Goal: Information Seeking & Learning: Learn about a topic

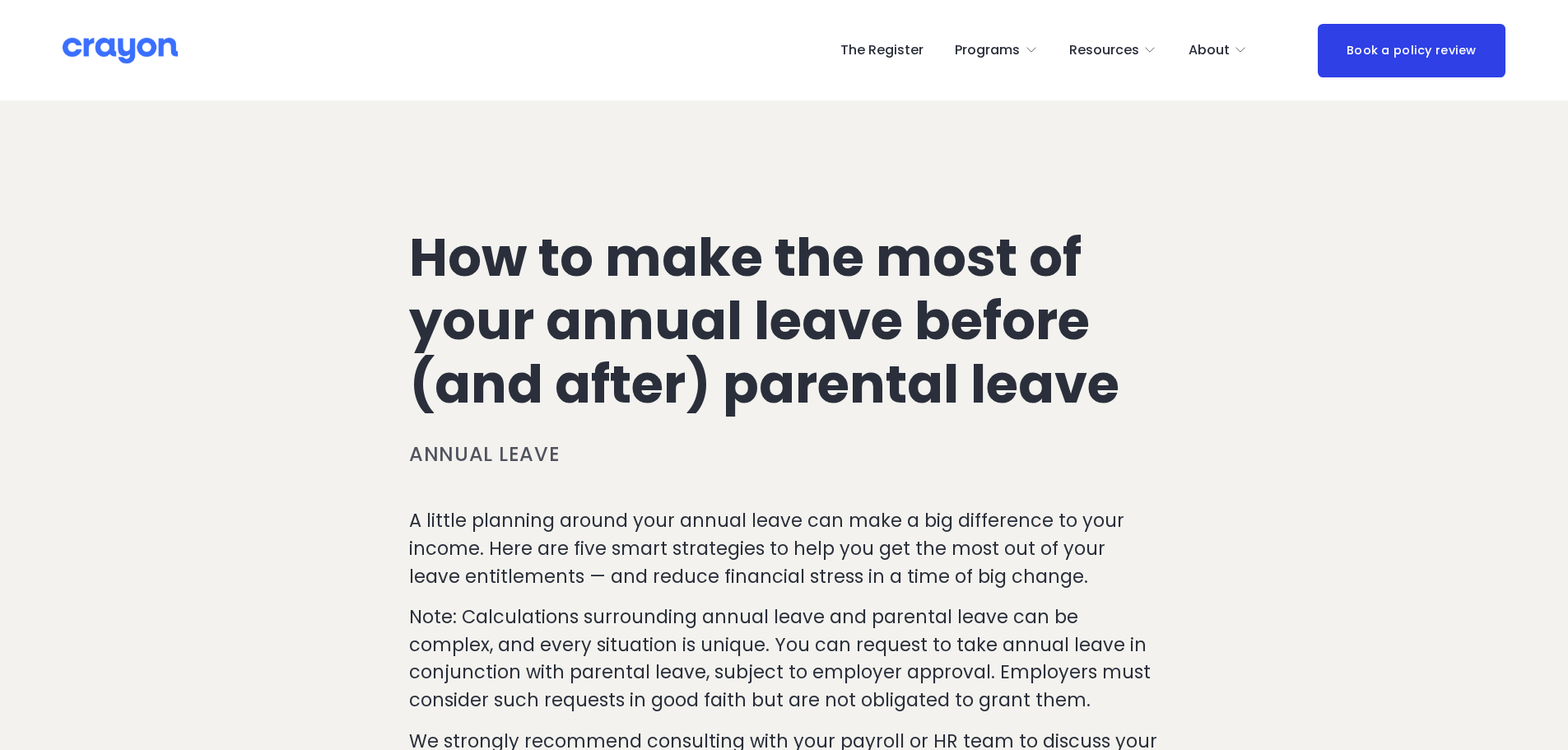
scroll to position [1473, 0]
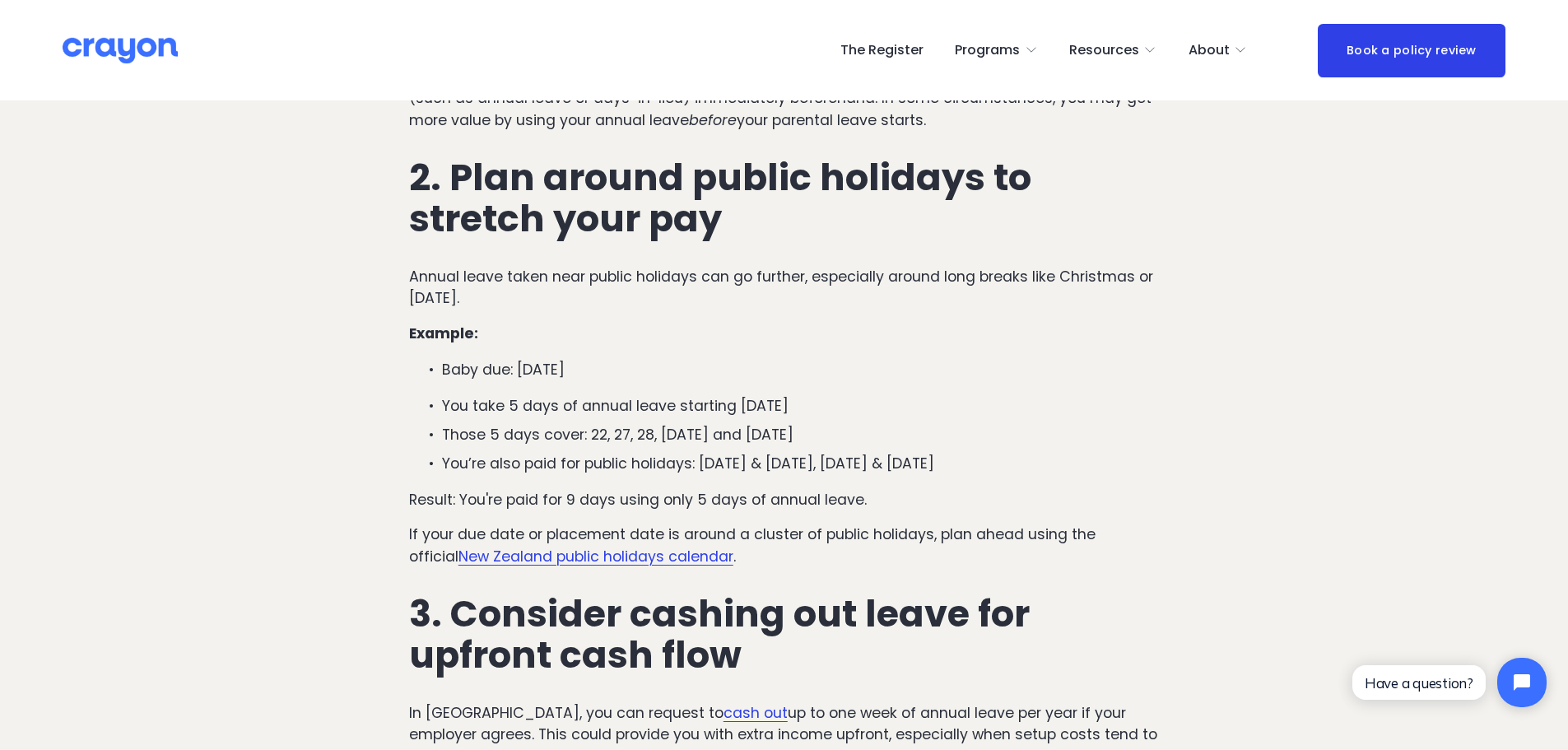
click at [1157, 453] on p "You’re also paid for public holidays: [DATE] & [DATE], [DATE] & [DATE]" at bounding box center [801, 463] width 717 height 22
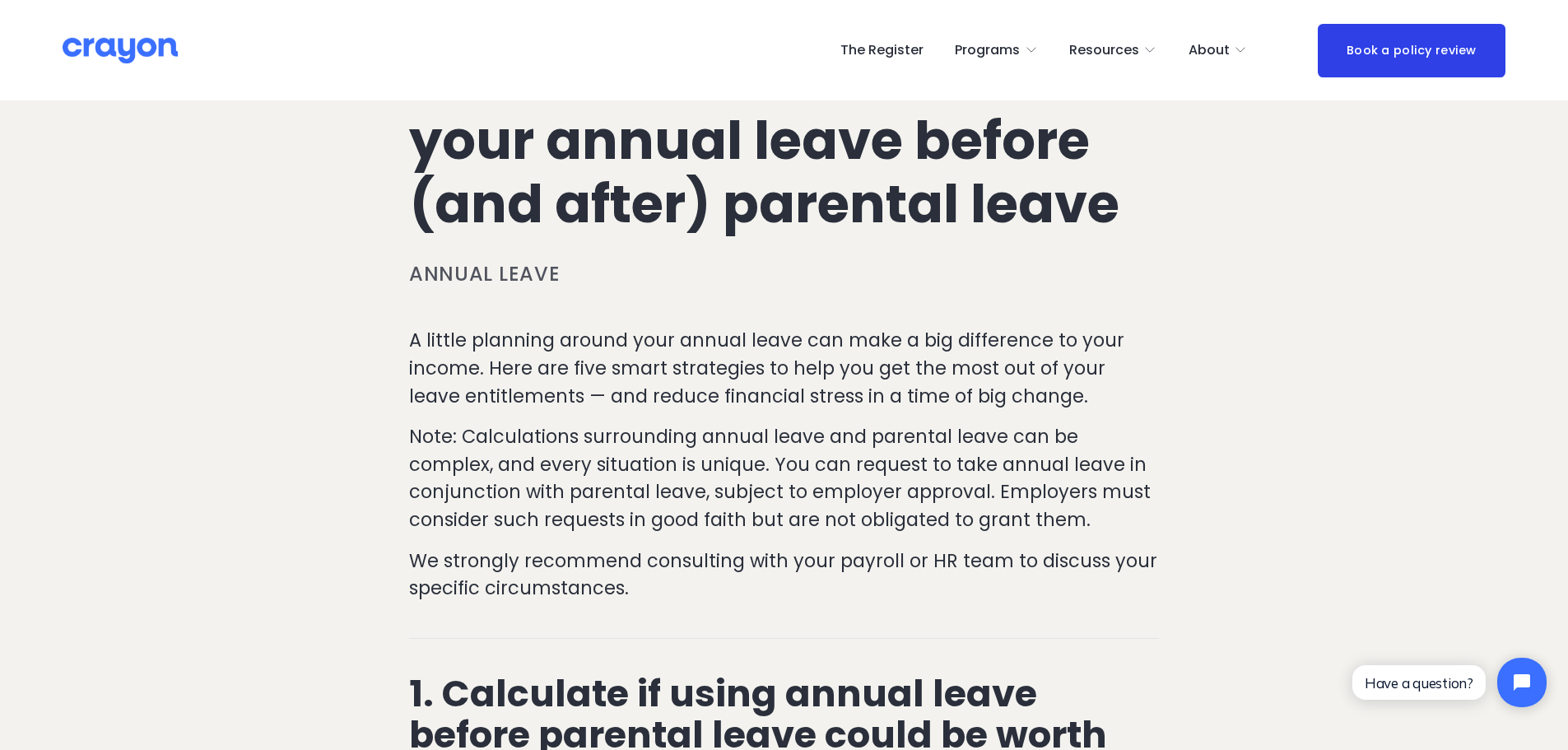
scroll to position [0, 0]
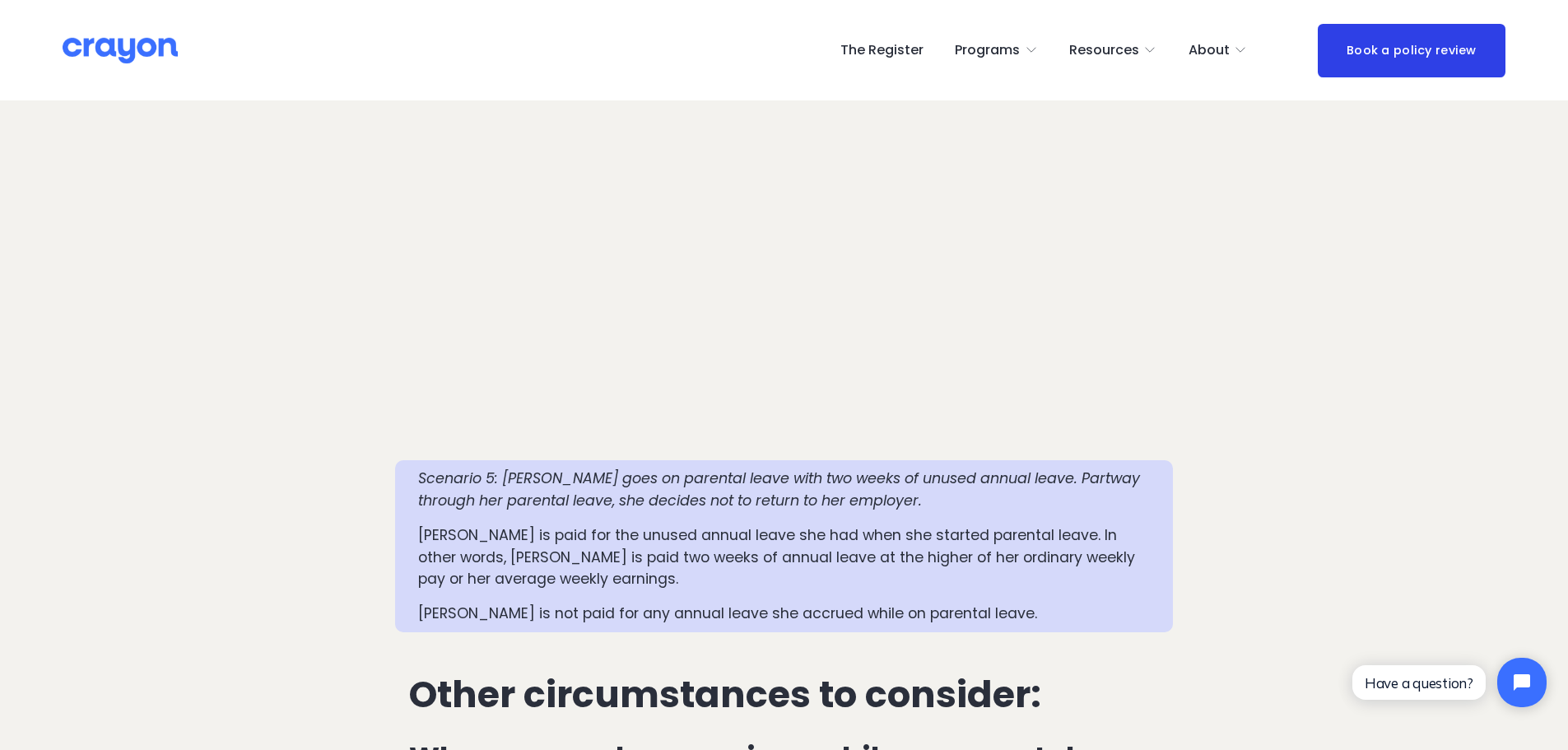
scroll to position [3210, 0]
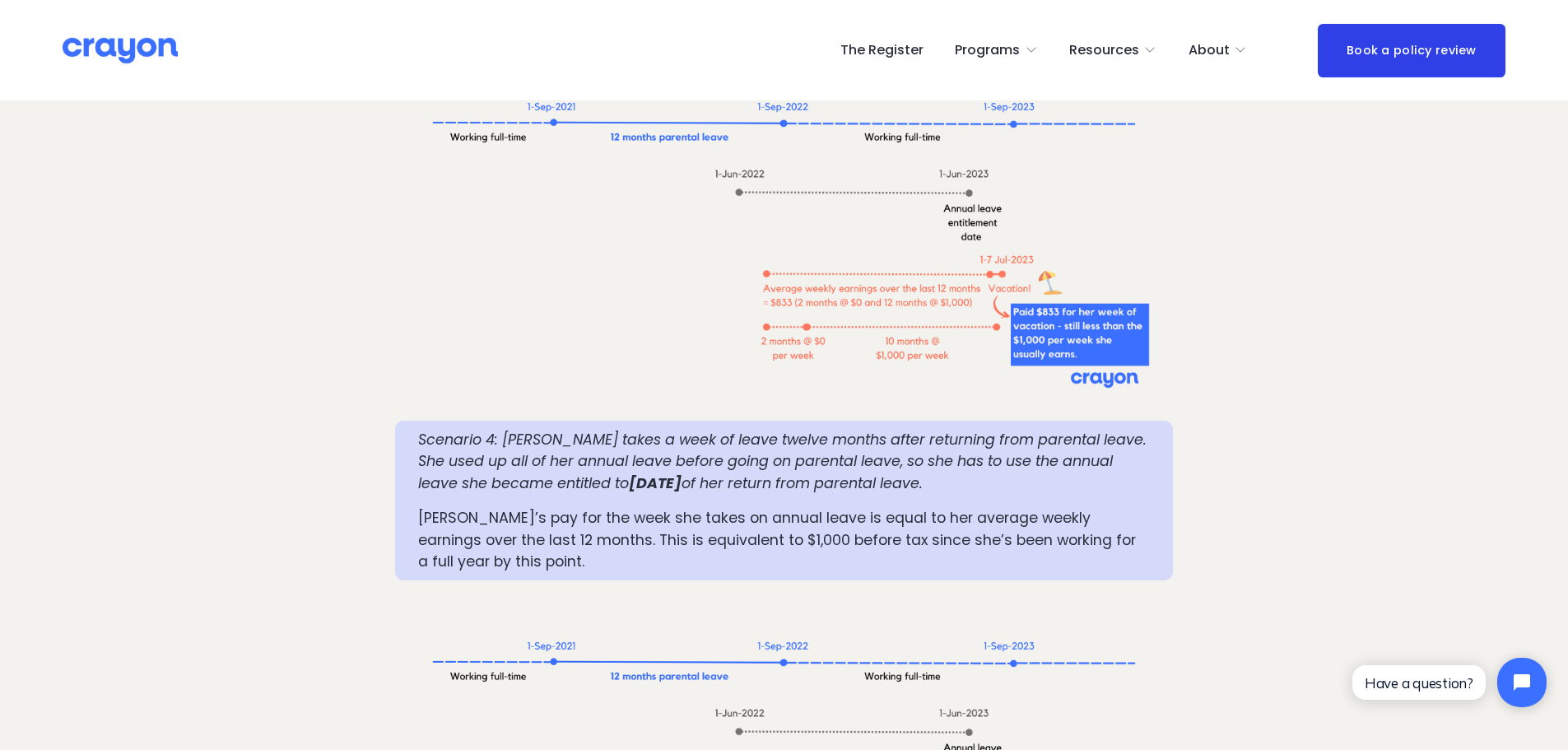
scroll to position [2635, 0]
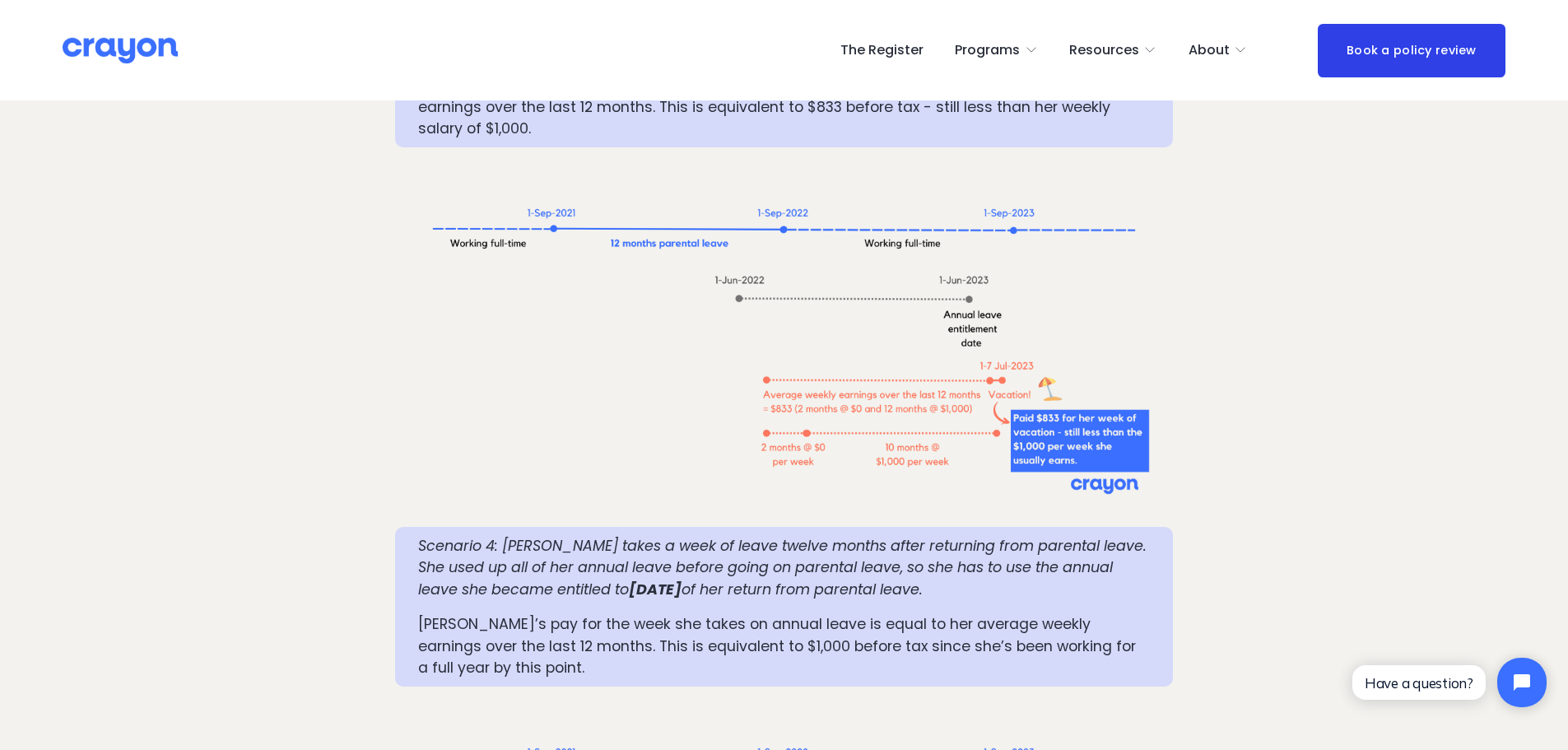
drag, startPoint x: 1293, startPoint y: 269, endPoint x: 1302, endPoint y: 270, distance: 9.1
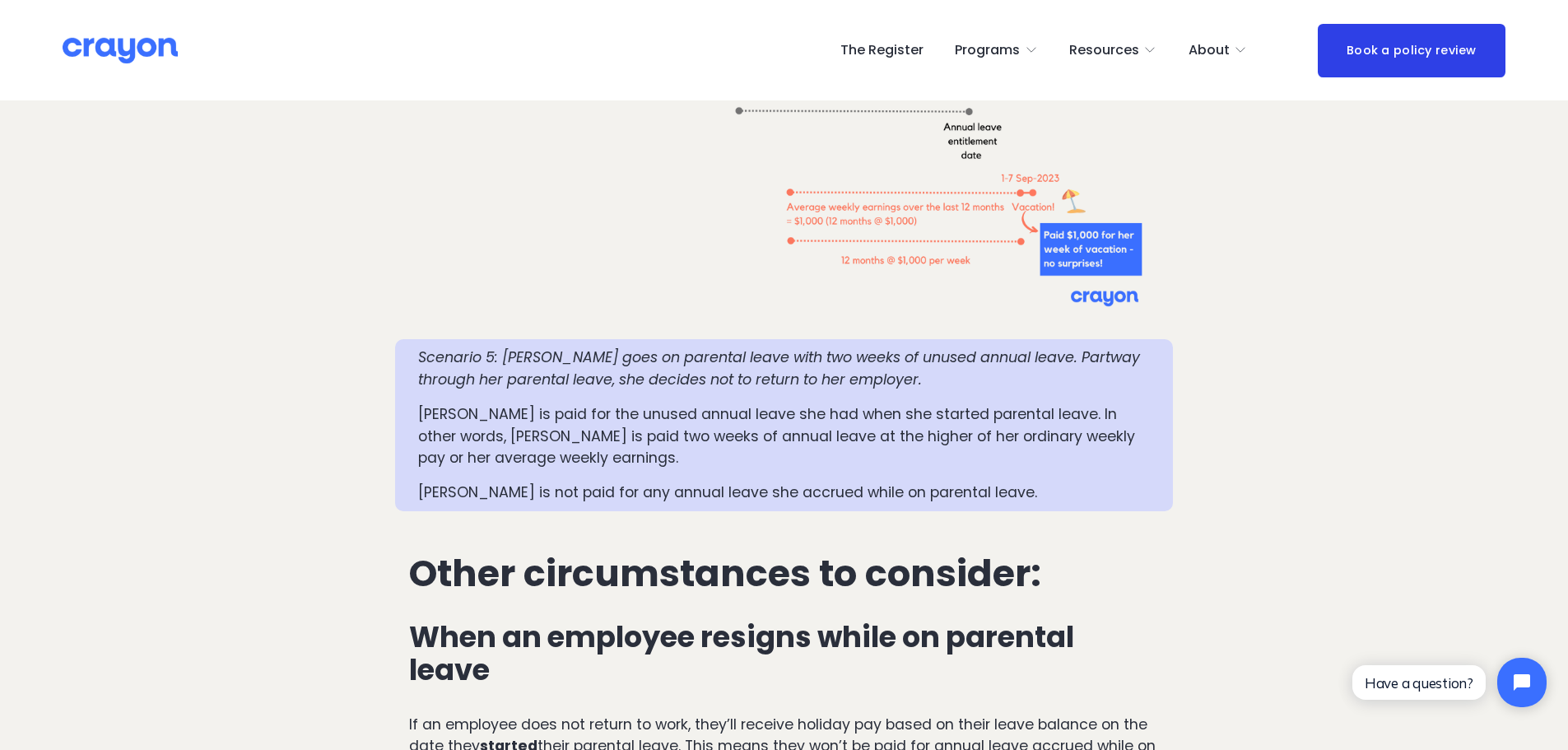
scroll to position [3286, 0]
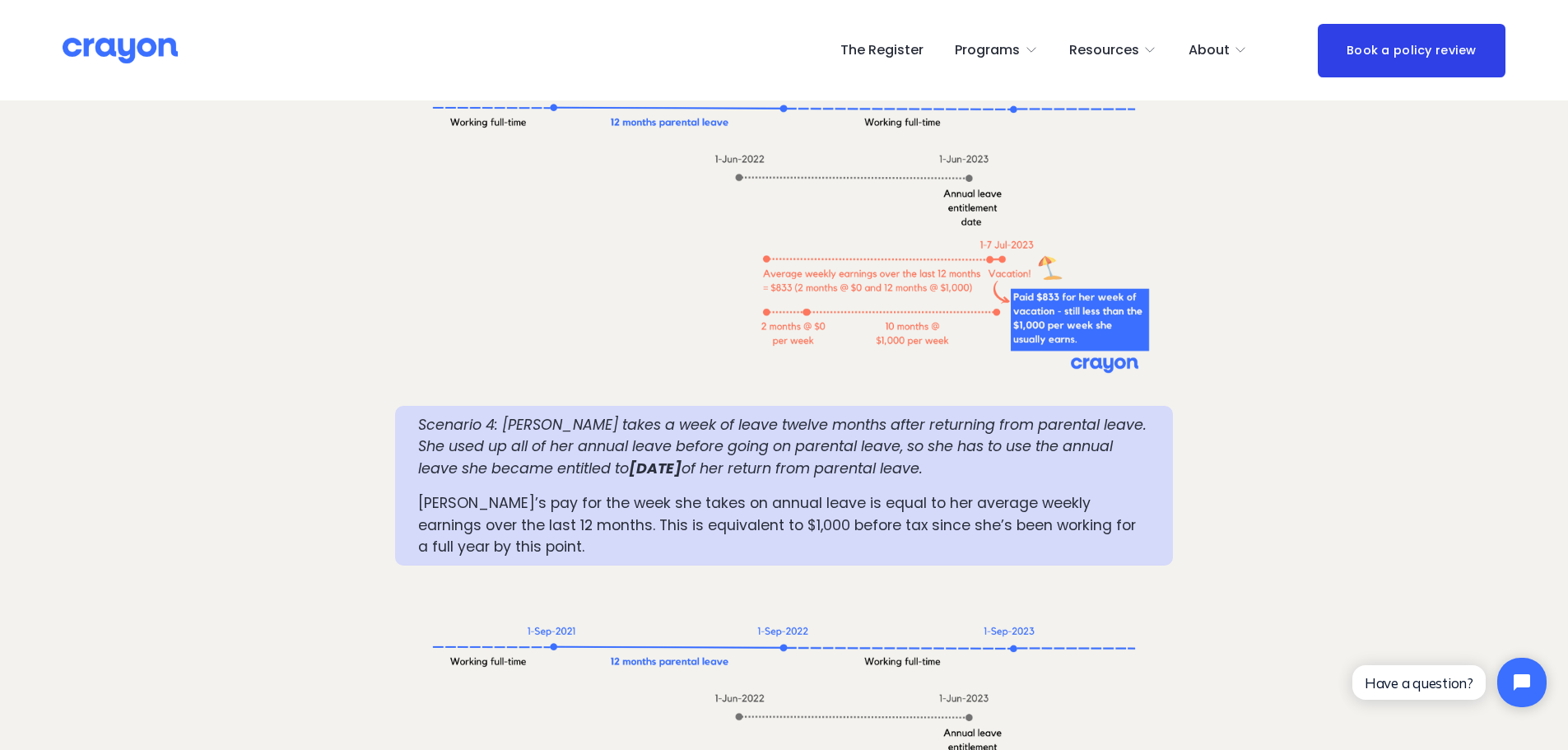
scroll to position [3014, 0]
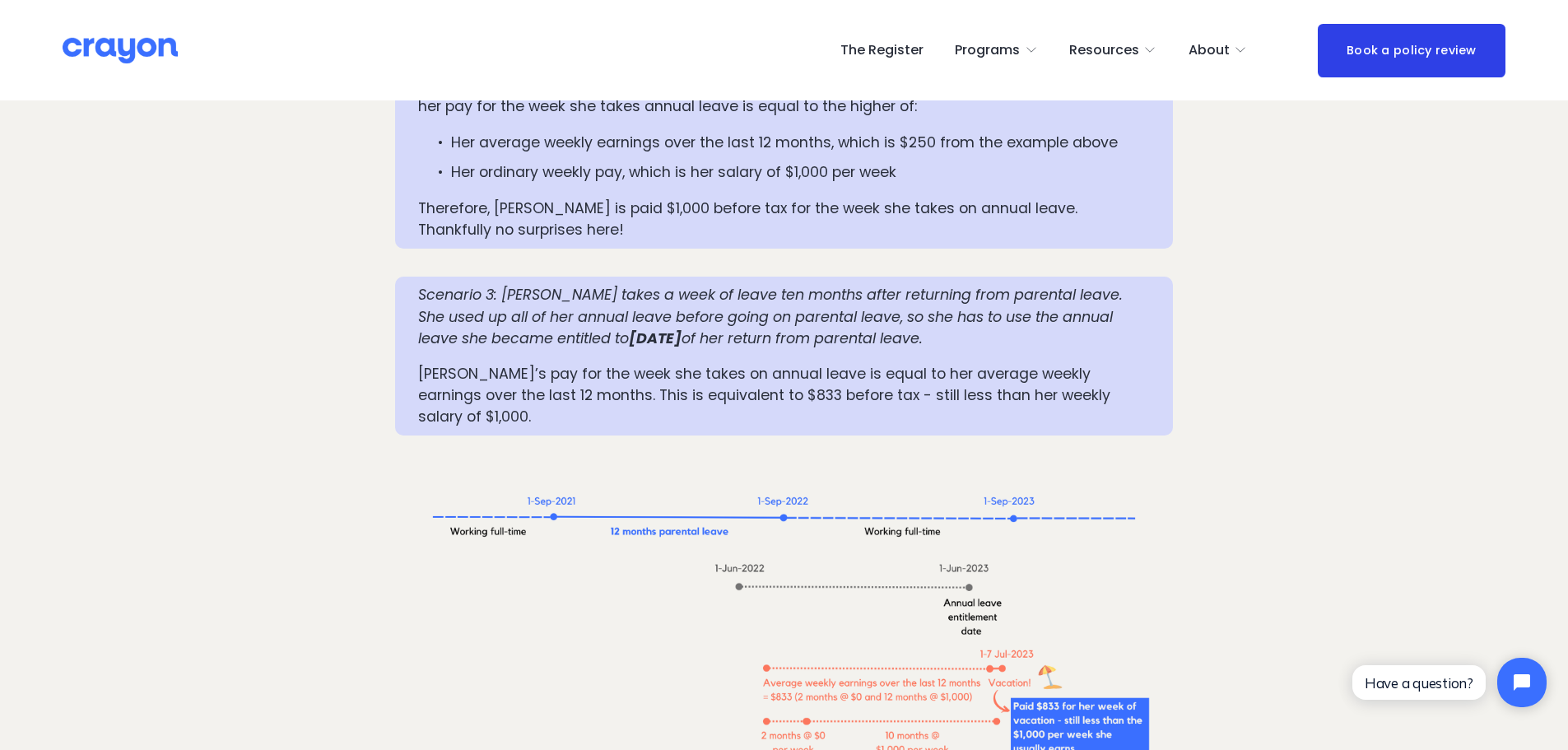
scroll to position [2362, 0]
